Goal: Use online tool/utility: Utilize a website feature to perform a specific function

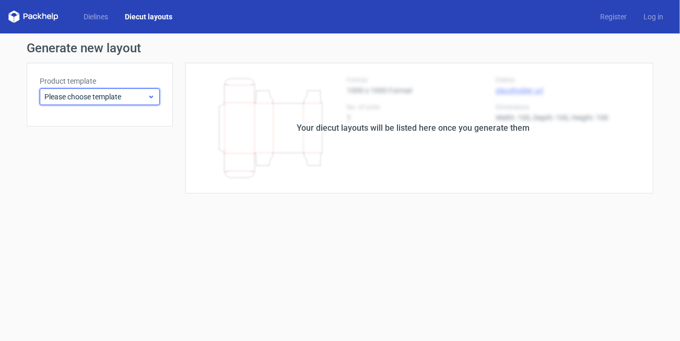
click at [110, 96] on span "Please choose template" at bounding box center [95, 96] width 103 height 10
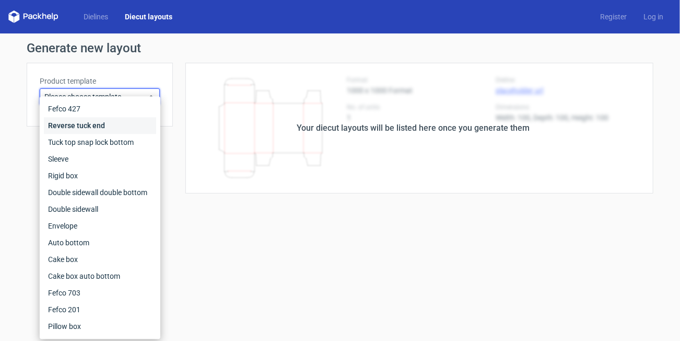
click at [72, 131] on div "Reverse tuck end" at bounding box center [100, 125] width 112 height 17
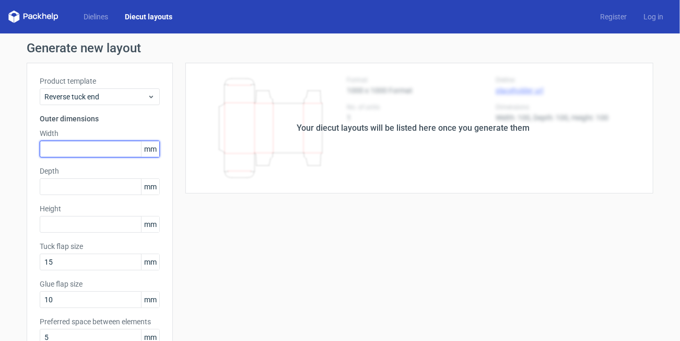
click at [67, 146] on input "text" at bounding box center [100, 149] width 120 height 17
type input "58"
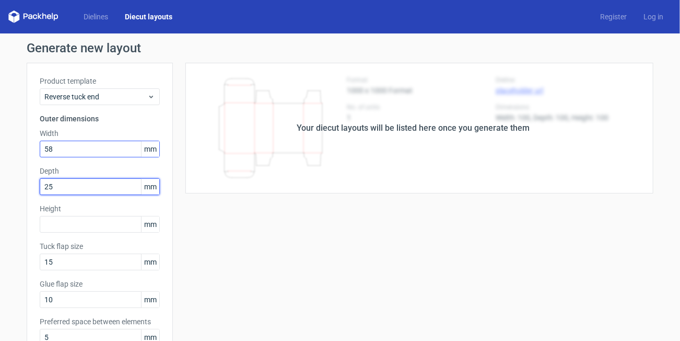
type input "25"
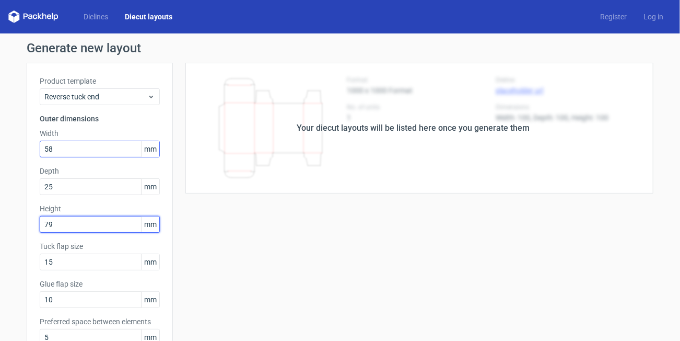
type input "79"
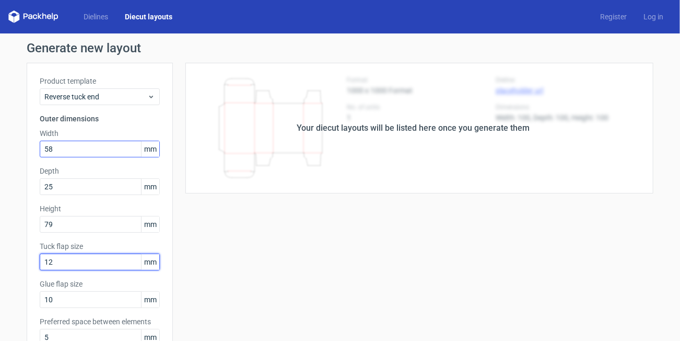
type input "12"
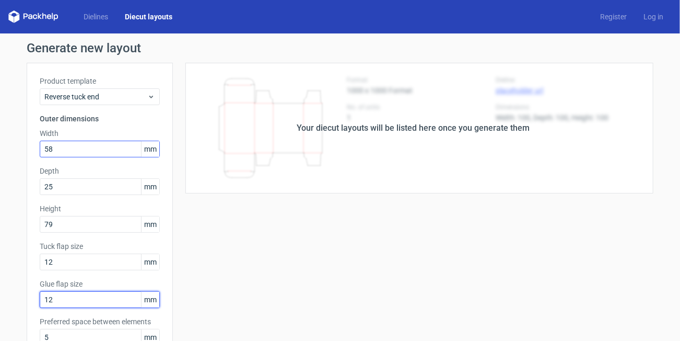
type input "12"
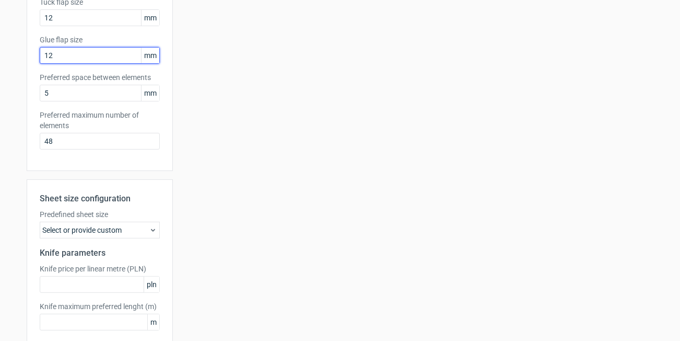
scroll to position [261, 0]
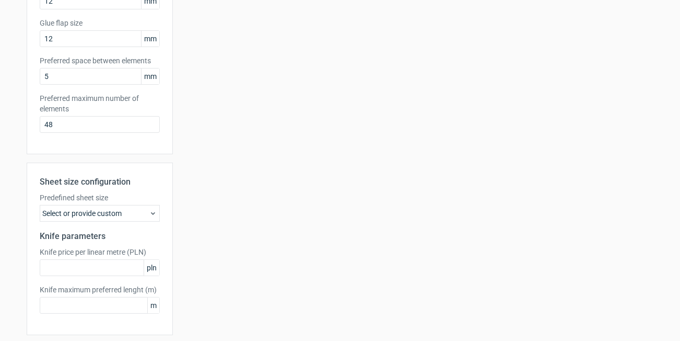
click at [98, 230] on h2 "Knife parameters" at bounding box center [100, 236] width 120 height 13
click at [98, 217] on div "Select or provide custom" at bounding box center [100, 213] width 120 height 17
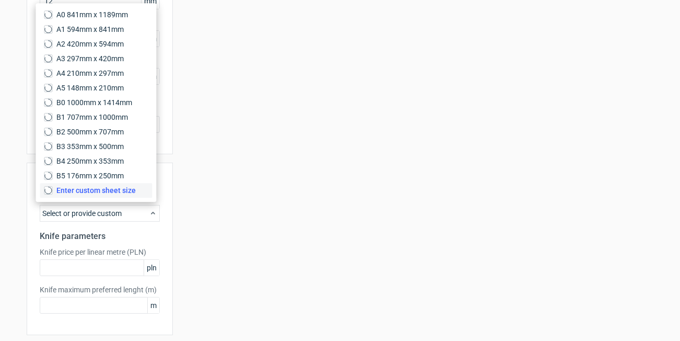
click at [94, 192] on span "Enter custom sheet size" at bounding box center [95, 190] width 79 height 10
click at [52, 192] on input "Enter custom sheet size" at bounding box center [48, 190] width 8 height 8
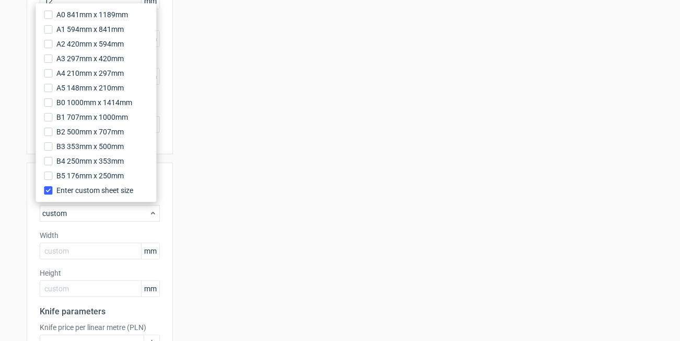
click at [77, 237] on label "Width" at bounding box center [100, 235] width 120 height 10
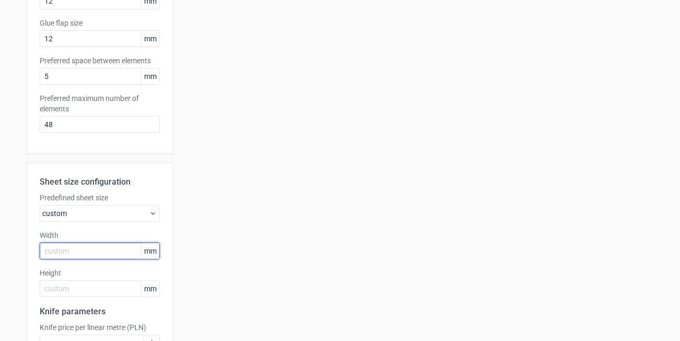
click at [66, 248] on input "text" at bounding box center [100, 250] width 120 height 17
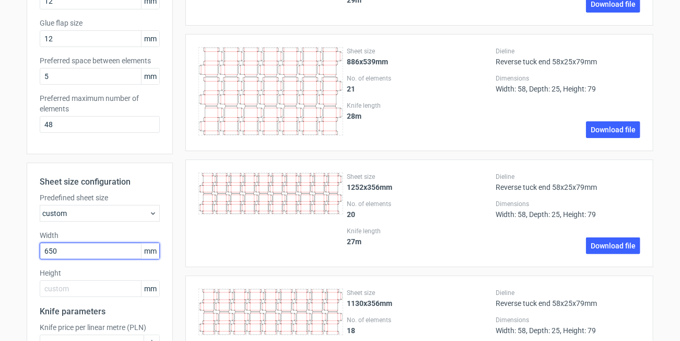
type input "650"
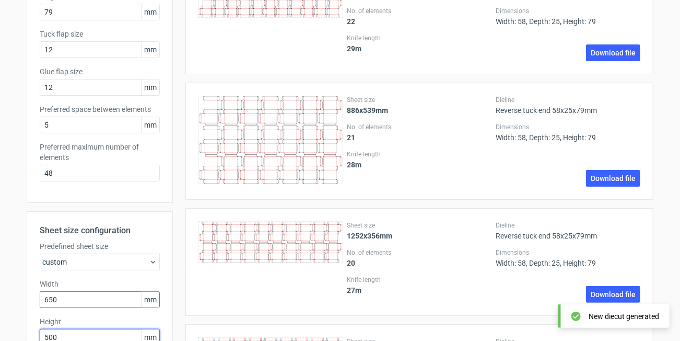
type input "500"
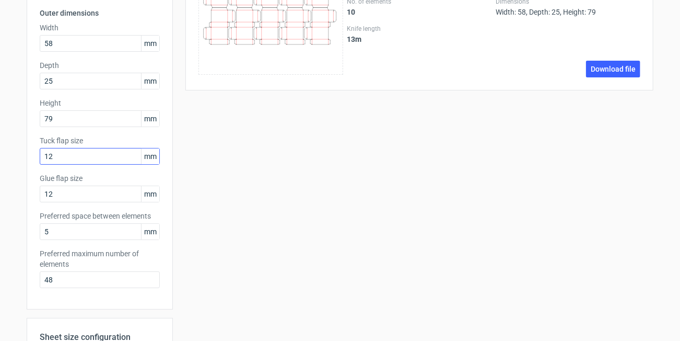
scroll to position [209, 0]
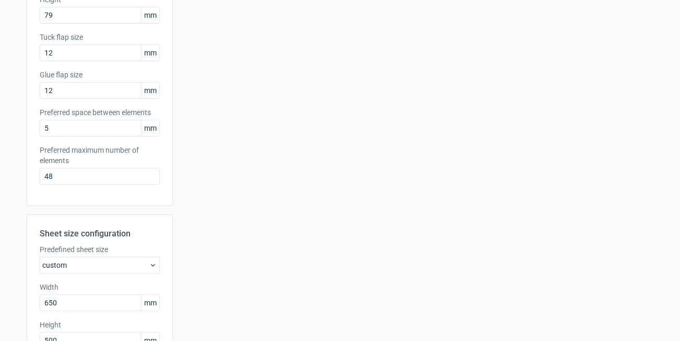
click at [153, 264] on icon at bounding box center [153, 265] width 8 height 8
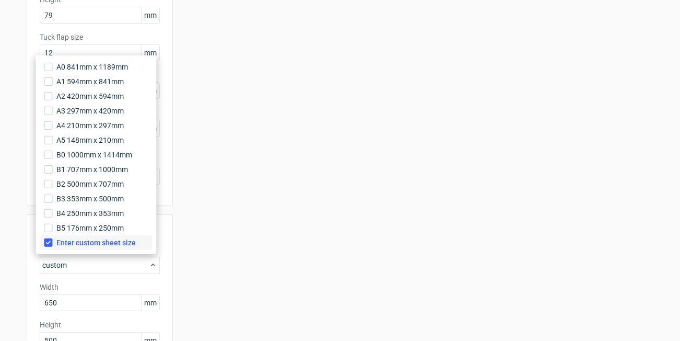
click at [85, 244] on span "Enter custom sheet size" at bounding box center [95, 242] width 79 height 10
click at [52, 244] on input "Enter custom sheet size" at bounding box center [48, 242] width 8 height 8
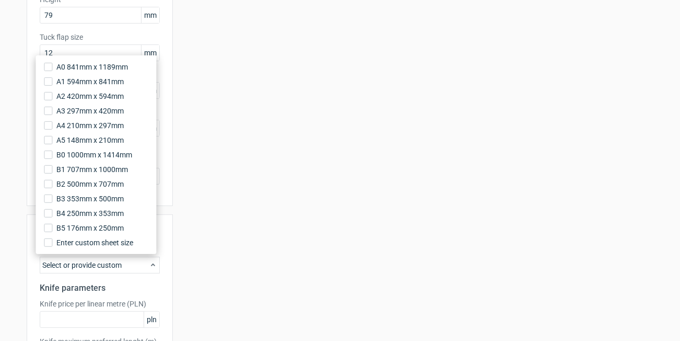
click at [266, 220] on div "Sheet size 650x500mm No. of elements 10 Knife length 13 m Dieline Reverse tuck …" at bounding box center [413, 137] width 481 height 567
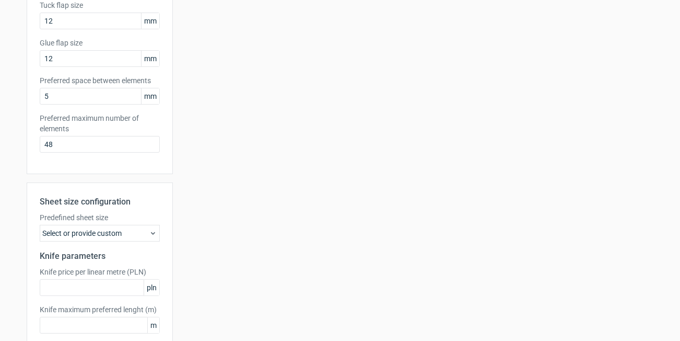
scroll to position [296, 0]
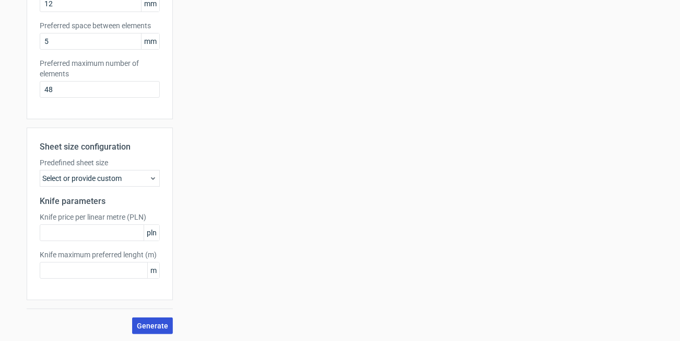
click at [152, 325] on span "Generate" at bounding box center [152, 325] width 31 height 7
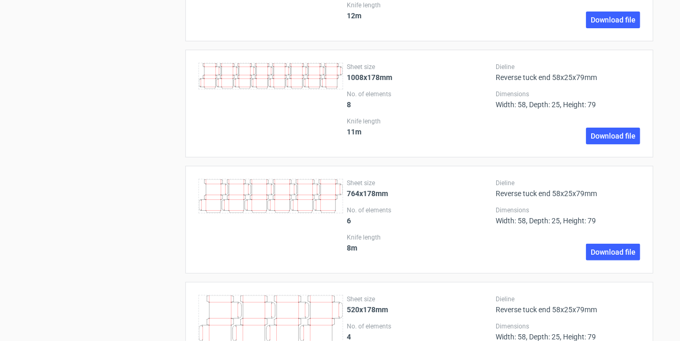
scroll to position [1306, 0]
